Goal: Information Seeking & Learning: Learn about a topic

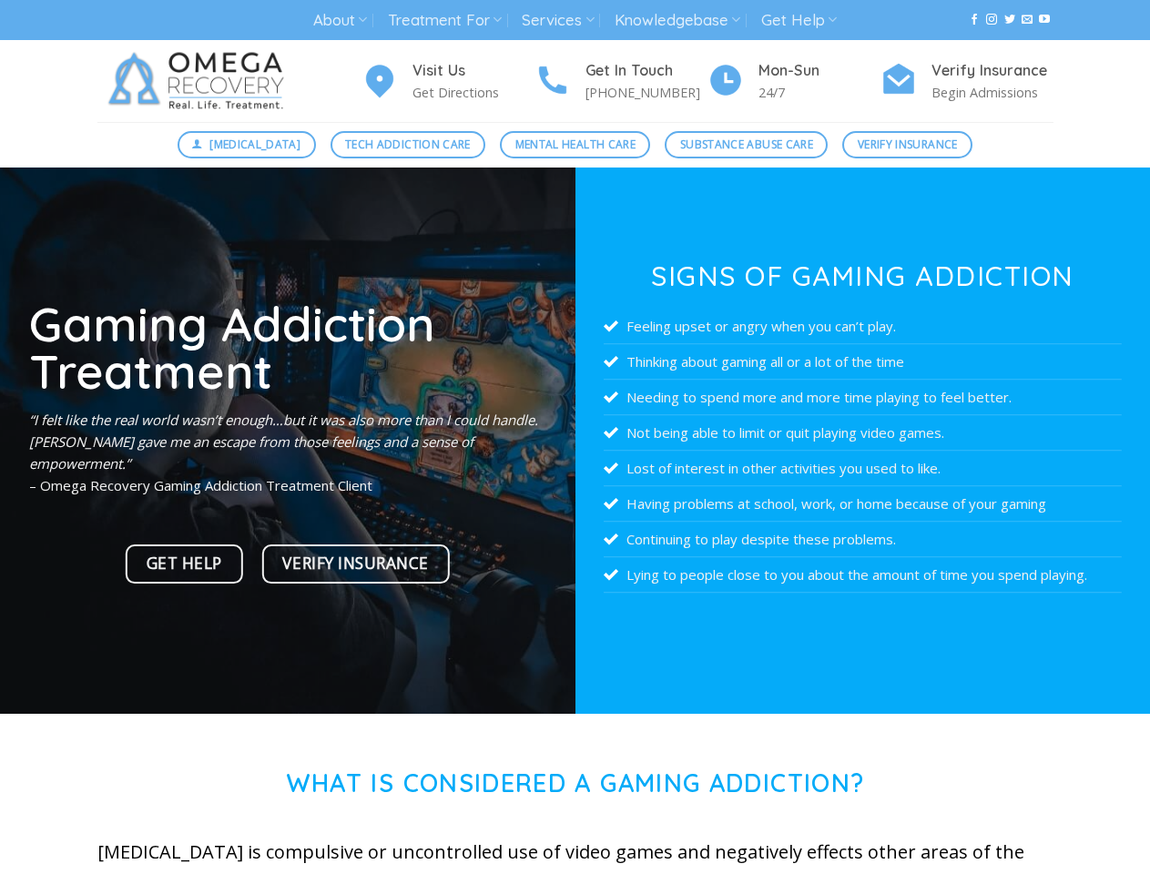
click at [340, 20] on link "About" at bounding box center [340, 21] width 54 height 34
click at [445, 20] on link "Treatment For" at bounding box center [445, 21] width 114 height 34
click at [559, 20] on link "Services" at bounding box center [558, 21] width 72 height 34
click at [679, 20] on link "Knowledgebase" at bounding box center [678, 21] width 126 height 34
click at [801, 20] on link "Get Help" at bounding box center [799, 21] width 76 height 34
